Goal: Check status: Check status

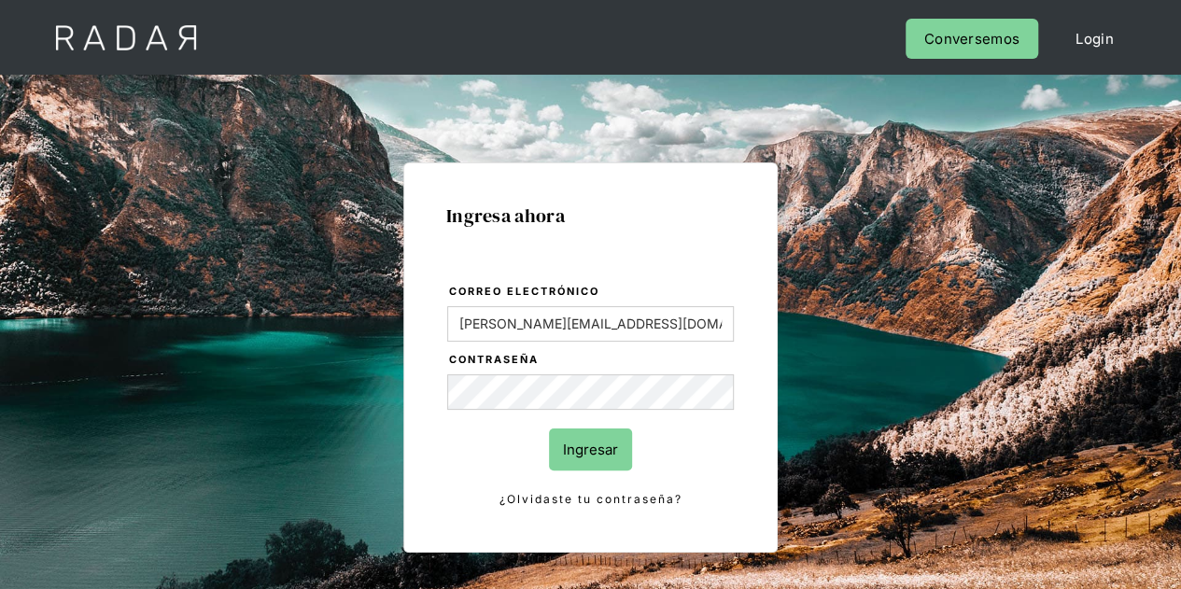
click at [581, 450] on input "Ingresar" at bounding box center [590, 449] width 83 height 42
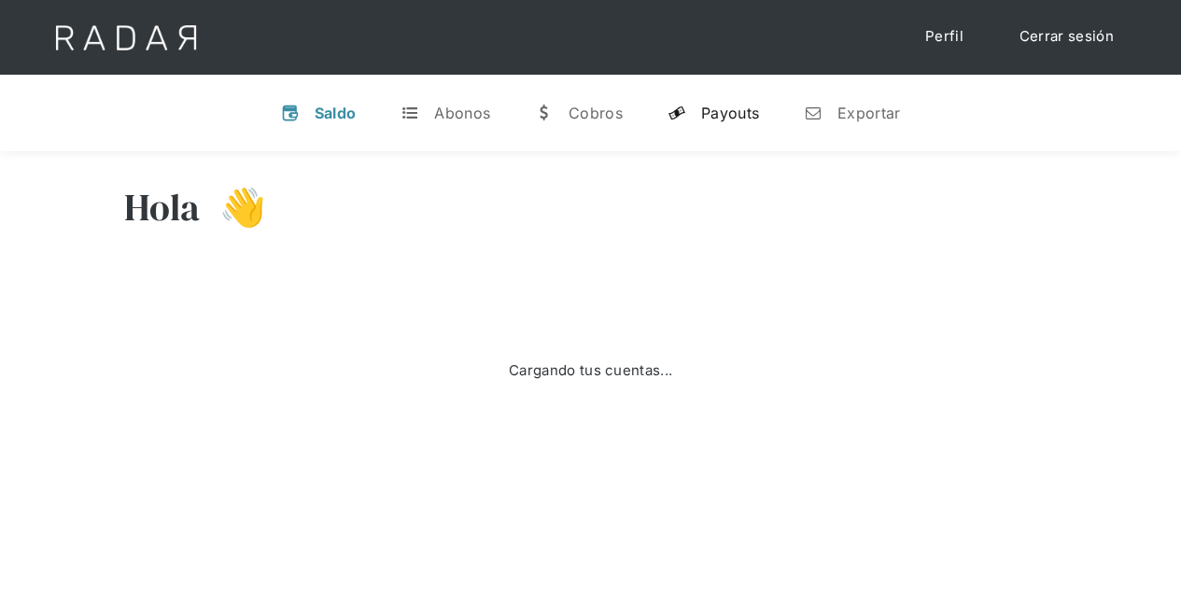
click at [724, 104] on div "Payouts" at bounding box center [730, 113] width 58 height 19
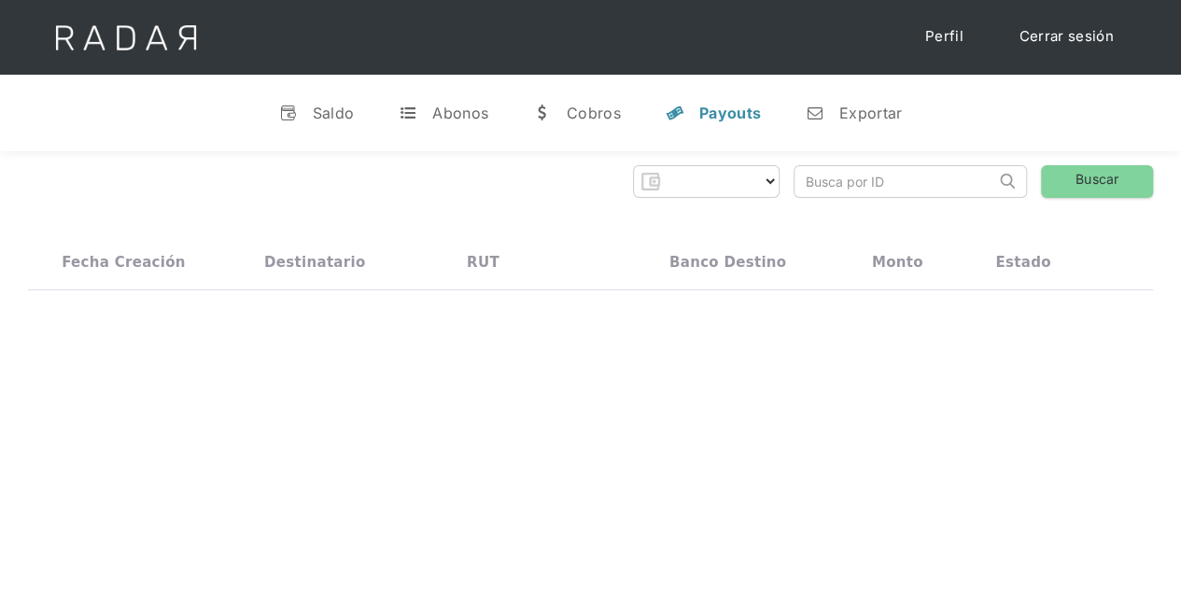
select select "prontopaga"
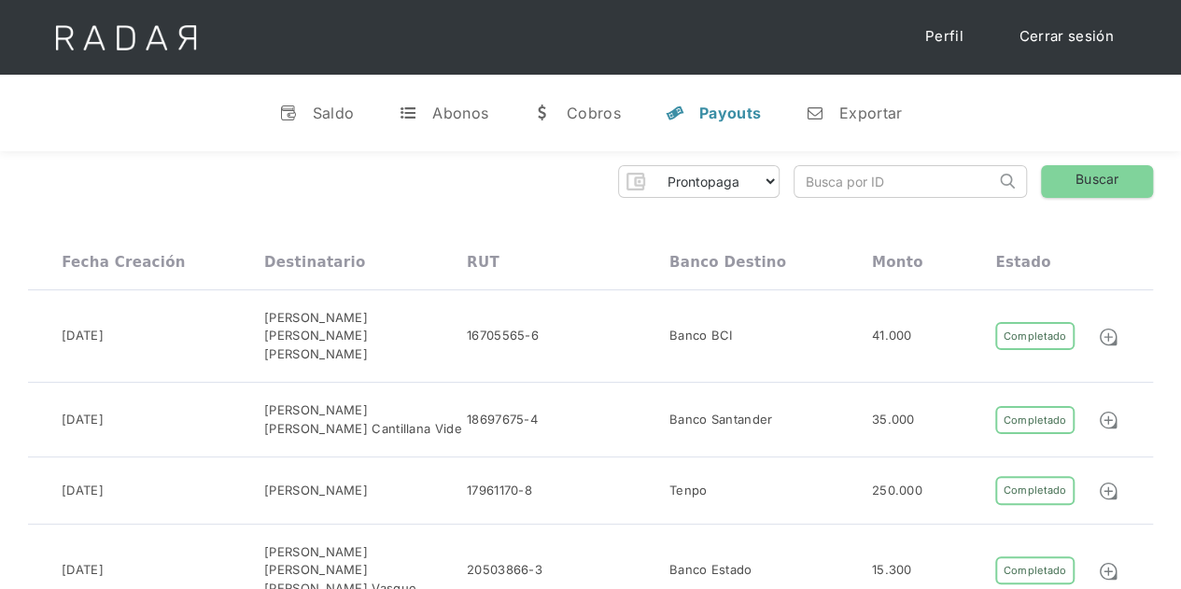
click at [835, 188] on input "search" at bounding box center [894, 181] width 201 height 31
paste input "7202f771-5e38-4144-934b-26fe1d472774"
type input "7202f771-5e38-4144-934b-26fe1d472774"
click at [1097, 174] on link "Buscar" at bounding box center [1097, 181] width 112 height 33
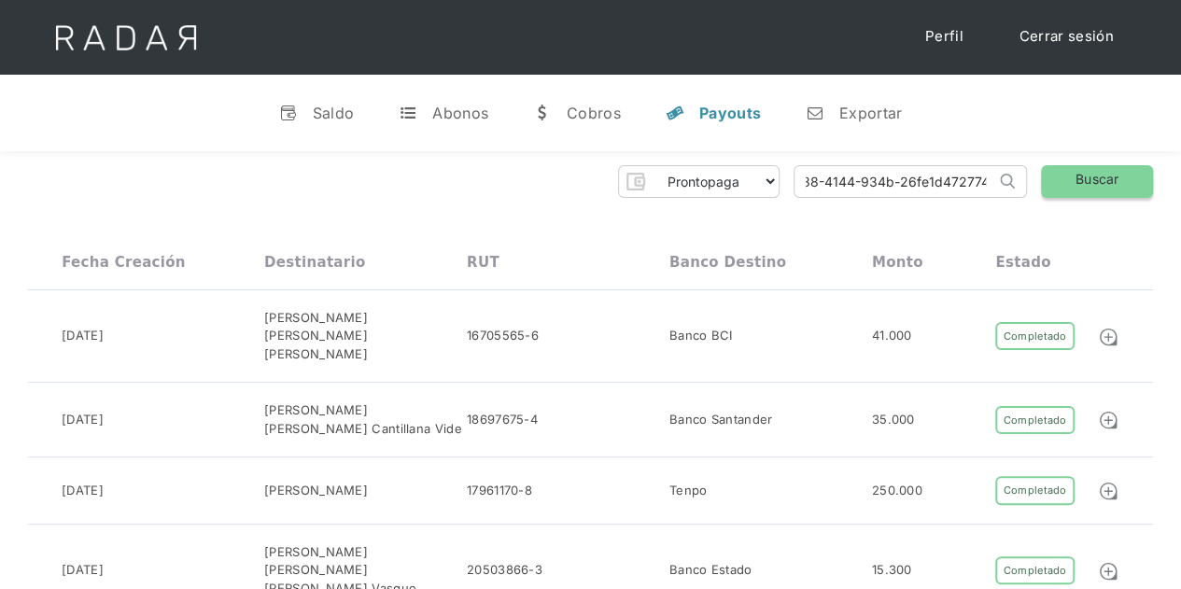
scroll to position [0, 0]
